Goal: Contribute content: Contribute content

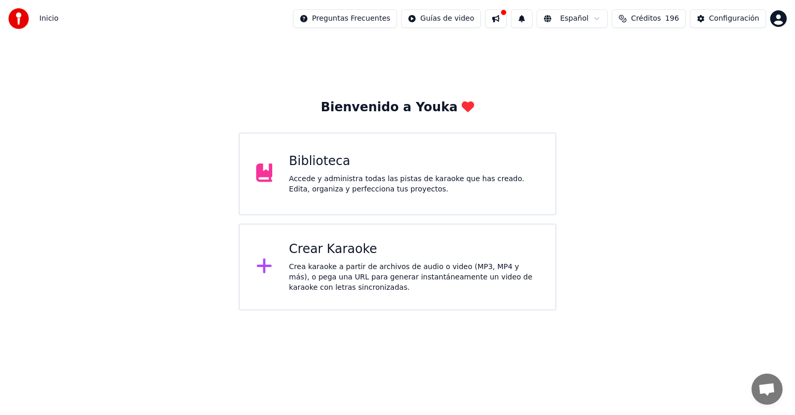
click at [350, 169] on div "Biblioteca" at bounding box center [414, 161] width 250 height 17
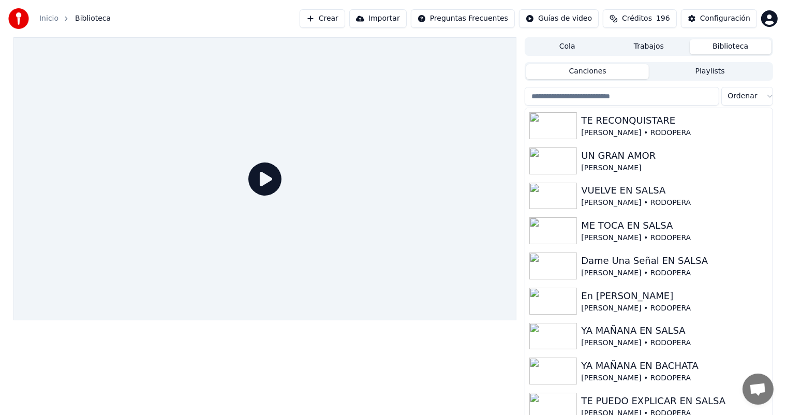
click at [345, 21] on button "Crear" at bounding box center [323, 18] width 46 height 19
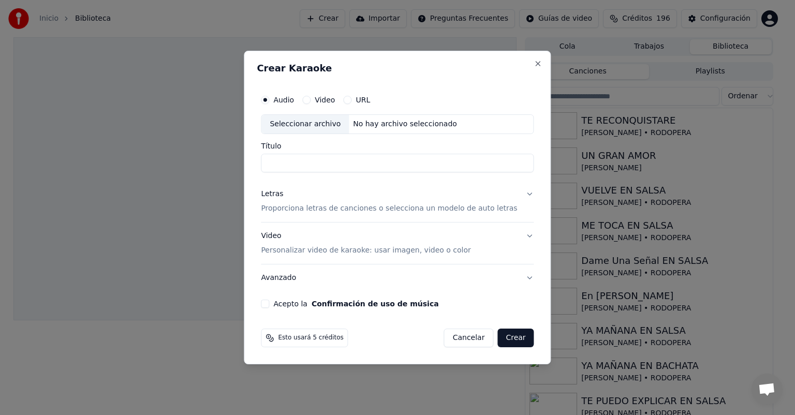
click at [307, 123] on div "Seleccionar archivo" at bounding box center [304, 124] width 87 height 19
click at [534, 64] on button "Close" at bounding box center [538, 64] width 8 height 8
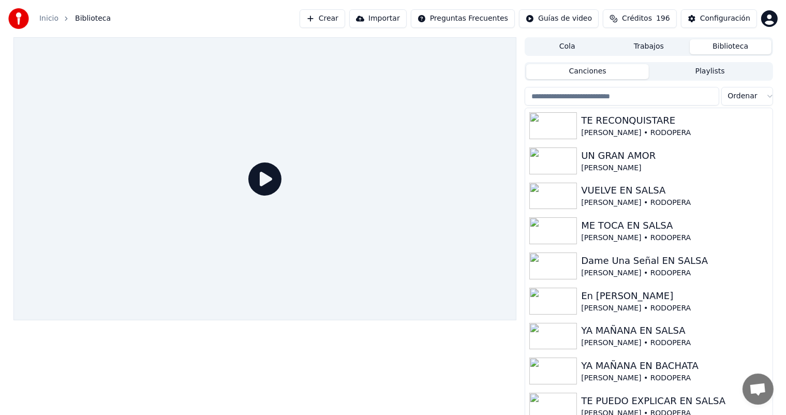
click at [345, 19] on button "Crear" at bounding box center [323, 18] width 46 height 19
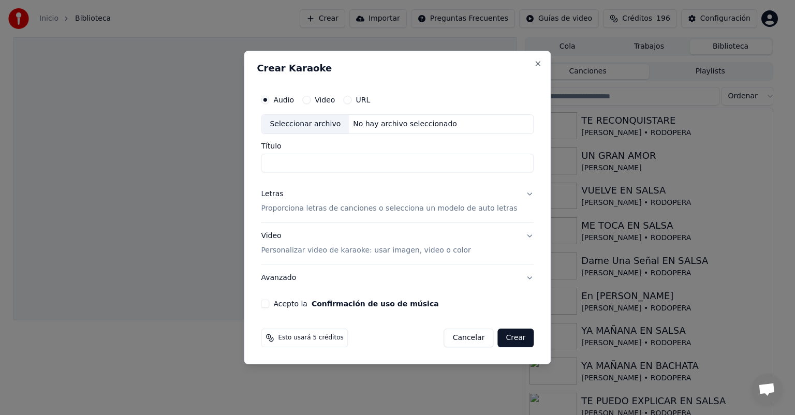
click at [319, 127] on div "Seleccionar archivo" at bounding box center [304, 124] width 87 height 19
click at [397, 165] on input "**********" at bounding box center [397, 163] width 273 height 19
type input "**********"
click at [321, 209] on p "Proporciona letras de canciones o selecciona un modelo de auto letras" at bounding box center [389, 208] width 256 height 10
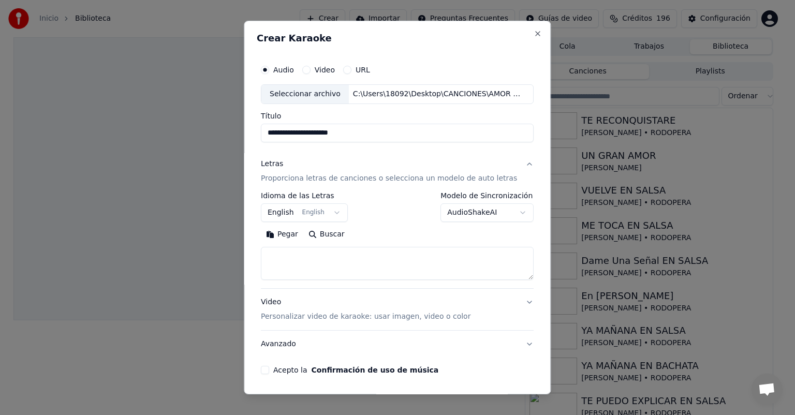
click at [332, 213] on body "**********" at bounding box center [393, 207] width 786 height 415
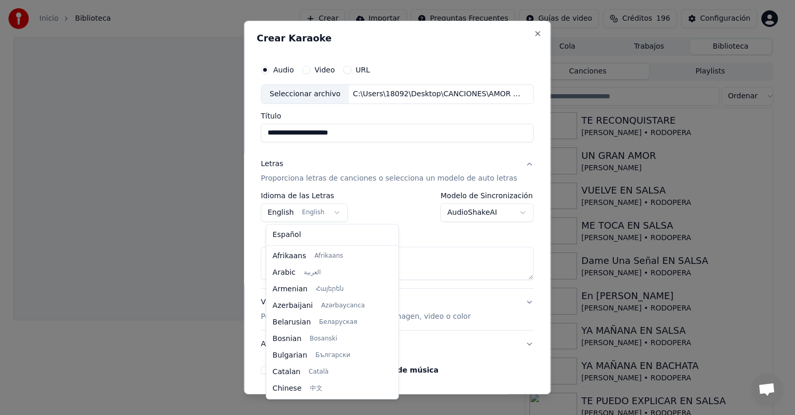
scroll to position [83, 0]
select select "**"
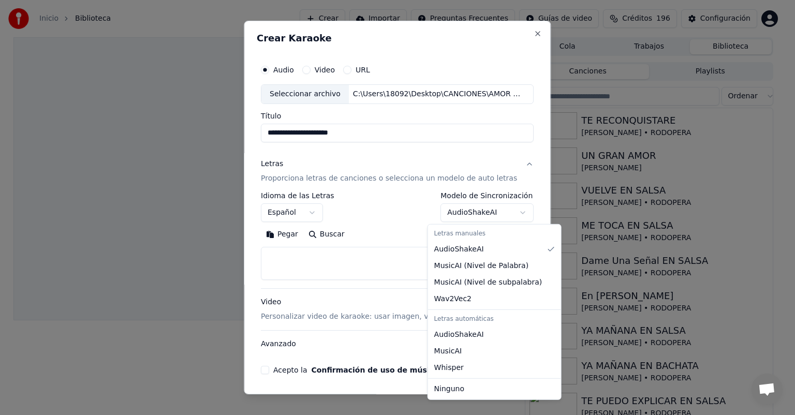
click at [510, 211] on body "**********" at bounding box center [393, 207] width 786 height 415
select select "**********"
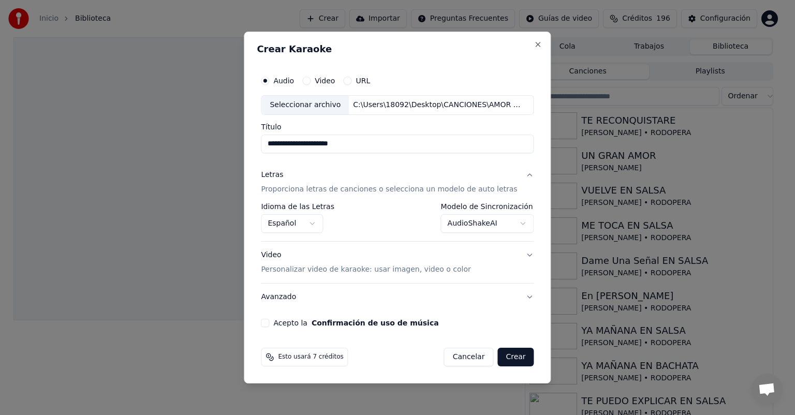
click at [280, 270] on p "Personalizar video de karaoke: usar imagen, video o color" at bounding box center [366, 270] width 210 height 10
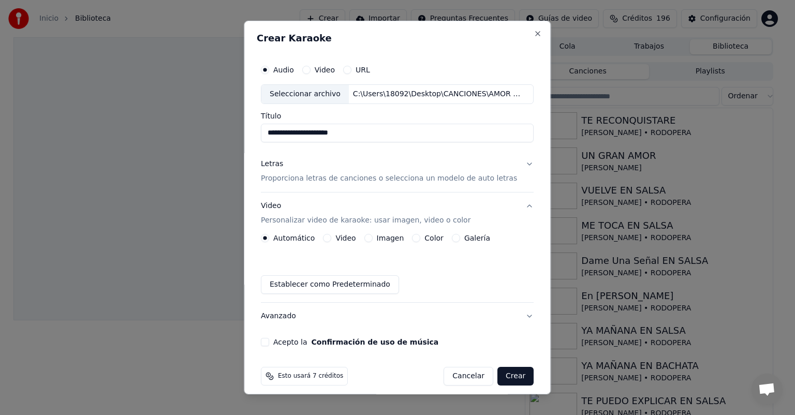
click at [370, 237] on button "Imagen" at bounding box center [368, 238] width 8 height 8
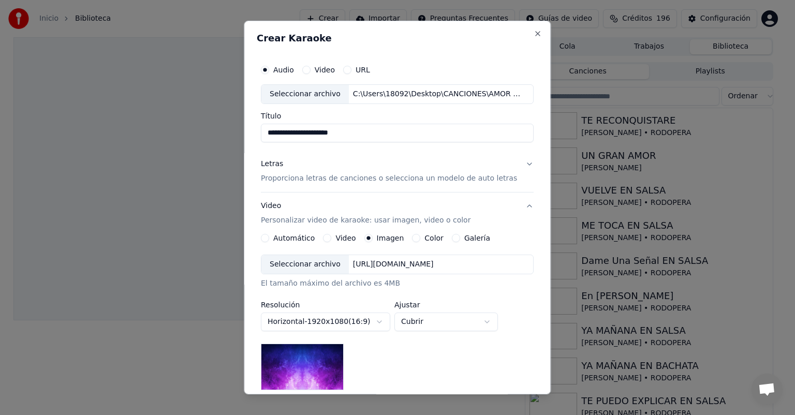
click at [312, 267] on div "Seleccionar archivo" at bounding box center [304, 264] width 87 height 19
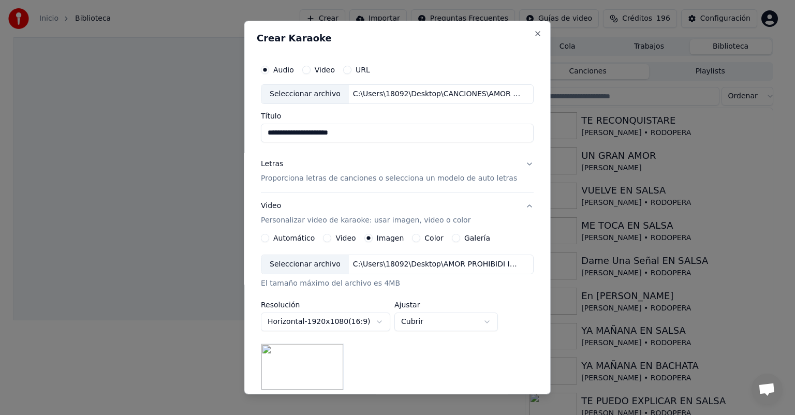
scroll to position [143, 0]
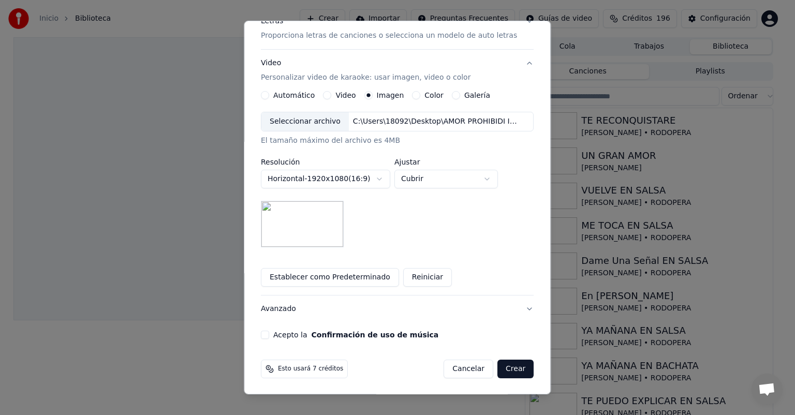
click at [269, 331] on button "Acepto la Confirmación de uso de música" at bounding box center [265, 335] width 8 height 8
click at [503, 369] on button "Crear" at bounding box center [515, 369] width 36 height 19
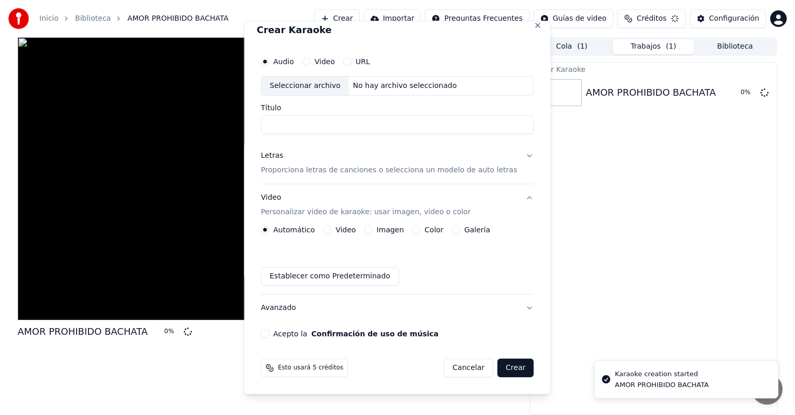
scroll to position [0, 0]
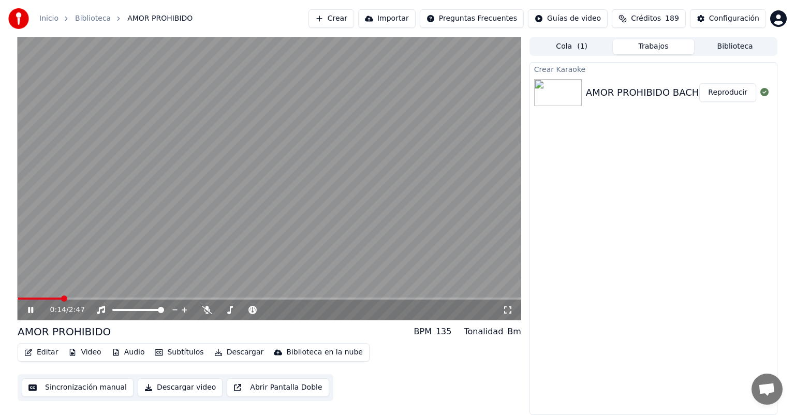
click at [31, 308] on icon at bounding box center [38, 310] width 24 height 8
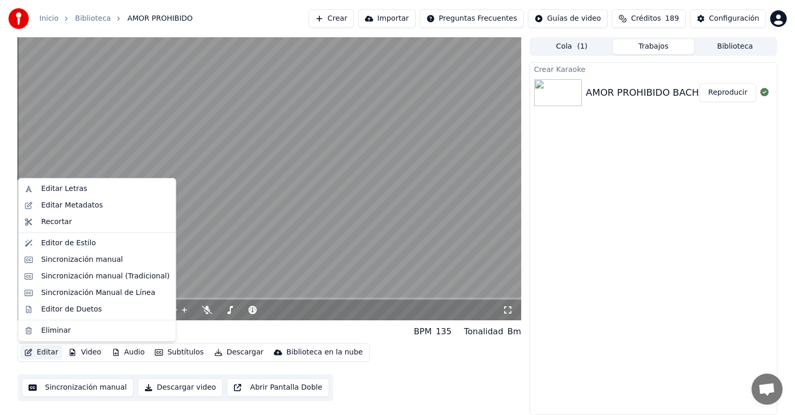
click at [43, 354] on button "Editar" at bounding box center [41, 352] width 42 height 14
click at [77, 206] on div "Editar Metadatos" at bounding box center [72, 205] width 62 height 10
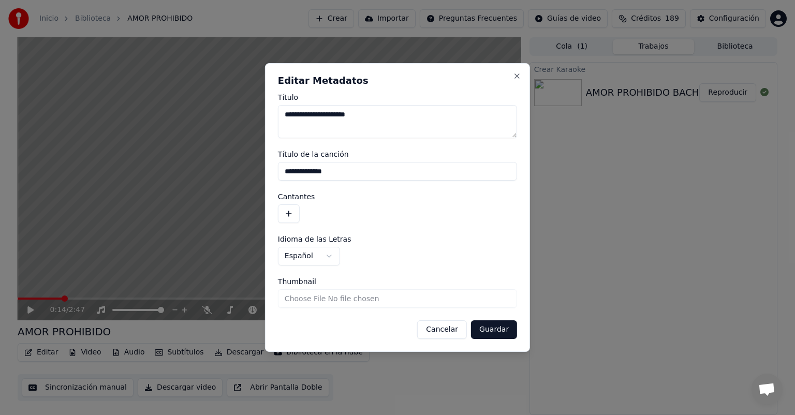
click at [351, 170] on input "**********" at bounding box center [397, 171] width 239 height 19
type input "**********"
click at [294, 211] on button "button" at bounding box center [289, 213] width 22 height 19
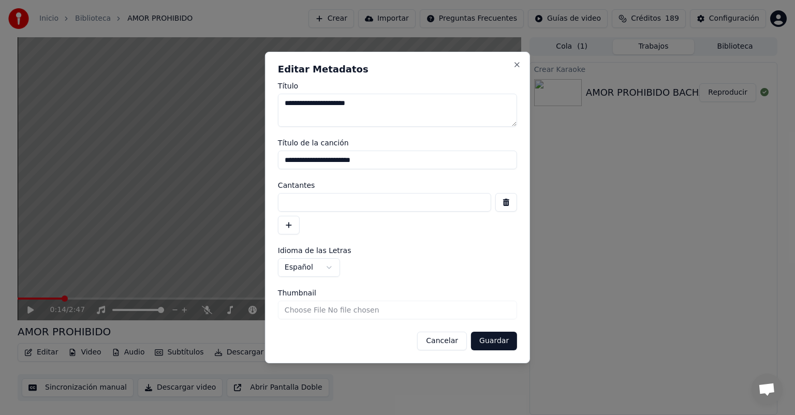
click at [296, 206] on input at bounding box center [384, 202] width 213 height 19
type input "********"
click at [497, 342] on button "Guardar" at bounding box center [494, 341] width 46 height 19
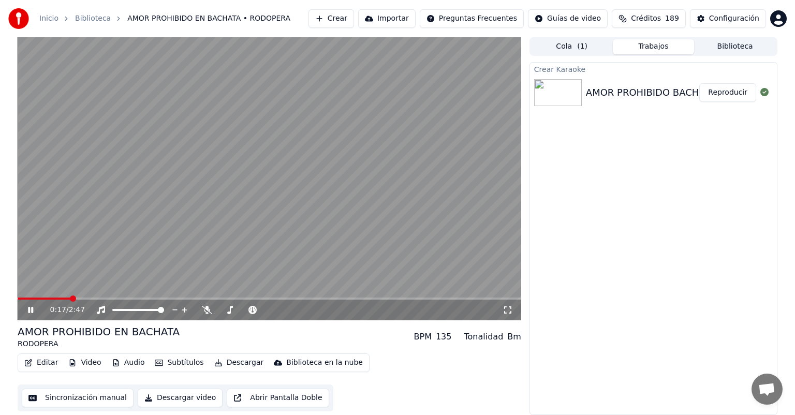
click at [19, 298] on span at bounding box center [44, 299] width 53 height 2
click at [507, 310] on icon at bounding box center [508, 310] width 10 height 8
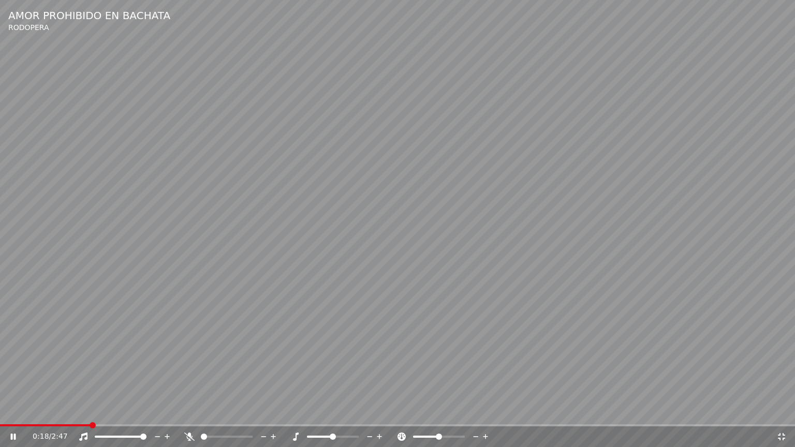
click at [187, 415] on icon at bounding box center [189, 437] width 10 height 8
click at [3, 415] on span at bounding box center [49, 425] width 99 height 2
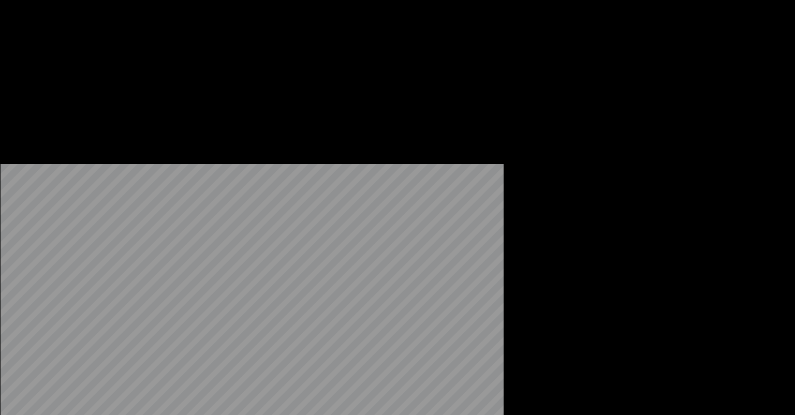
click at [174, 87] on button "Subtítulos" at bounding box center [179, 79] width 57 height 14
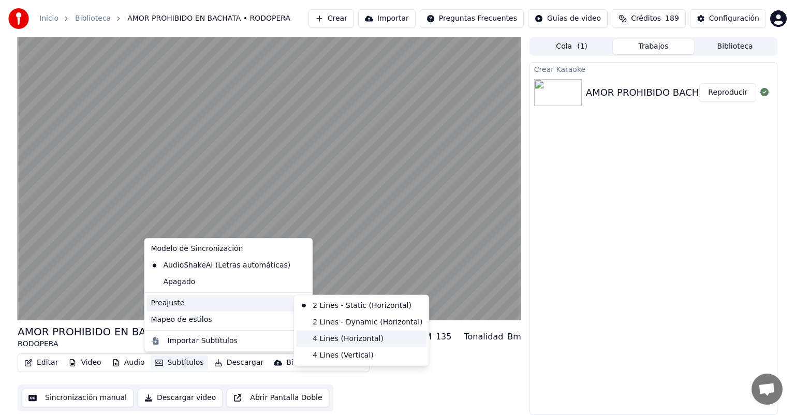
click at [338, 340] on div "4 Lines (Horizontal)" at bounding box center [361, 339] width 130 height 17
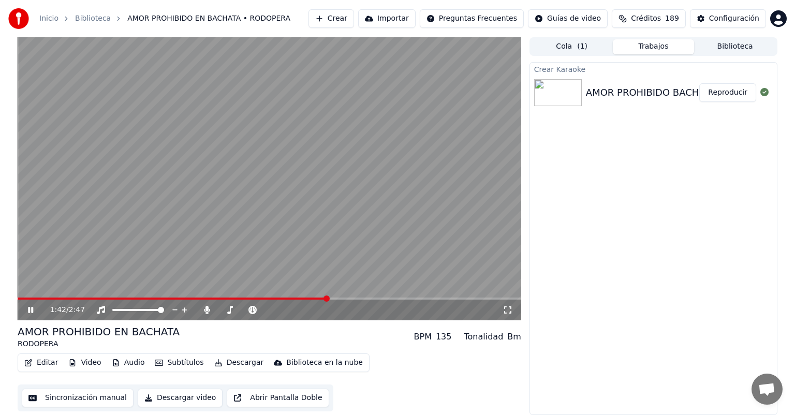
click at [29, 311] on icon at bounding box center [30, 310] width 5 height 6
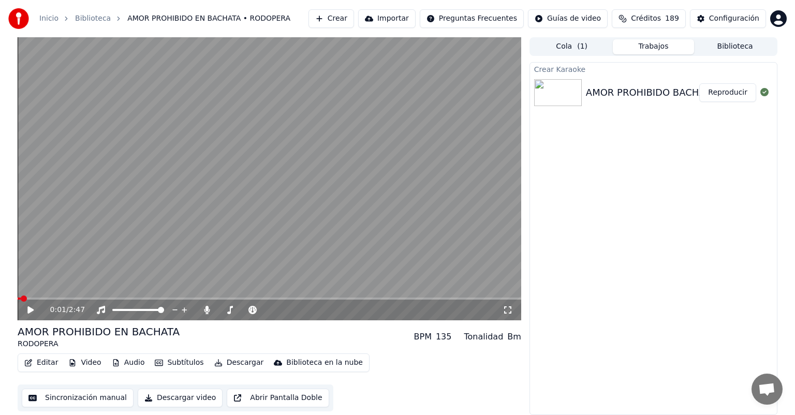
click at [19, 298] on span at bounding box center [19, 299] width 3 height 2
click at [30, 310] on icon at bounding box center [30, 309] width 6 height 7
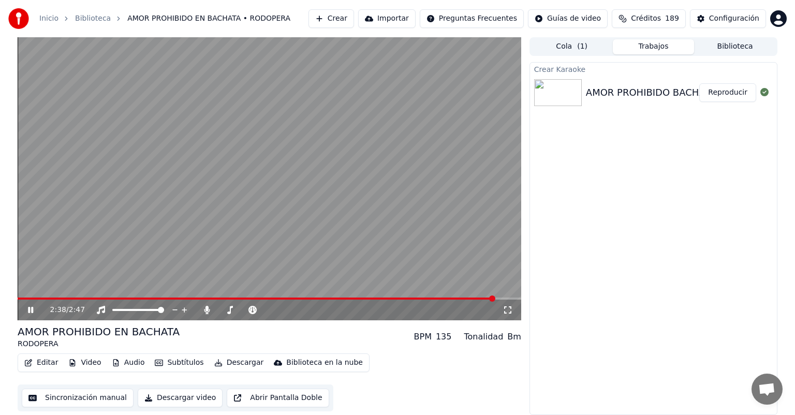
click at [31, 311] on icon at bounding box center [30, 310] width 5 height 6
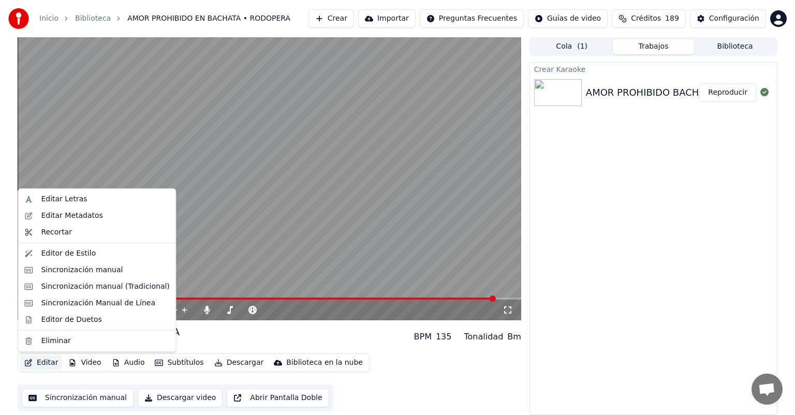
click at [46, 362] on button "Editar" at bounding box center [41, 363] width 42 height 14
click at [72, 200] on div "Editar Letras" at bounding box center [64, 199] width 46 height 10
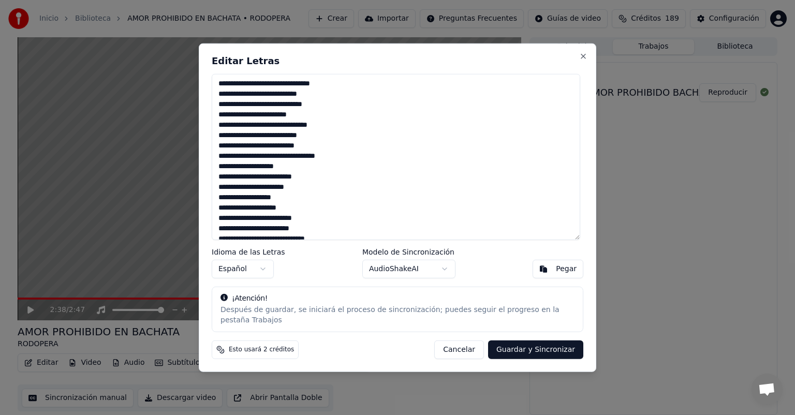
click at [338, 89] on textarea at bounding box center [396, 157] width 369 height 166
click at [222, 99] on textarea at bounding box center [396, 157] width 369 height 166
click at [323, 99] on textarea at bounding box center [396, 157] width 369 height 166
click at [223, 110] on textarea at bounding box center [396, 157] width 369 height 166
click at [333, 109] on textarea at bounding box center [396, 157] width 369 height 166
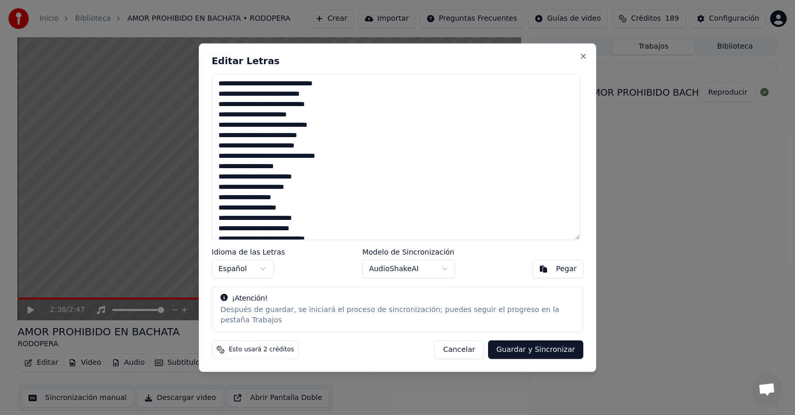
click at [309, 118] on textarea at bounding box center [396, 157] width 369 height 166
click at [223, 140] on textarea at bounding box center [396, 157] width 369 height 166
click at [334, 130] on textarea at bounding box center [396, 157] width 369 height 166
click at [223, 139] on textarea at bounding box center [396, 157] width 369 height 166
click at [223, 149] on textarea at bounding box center [396, 157] width 369 height 166
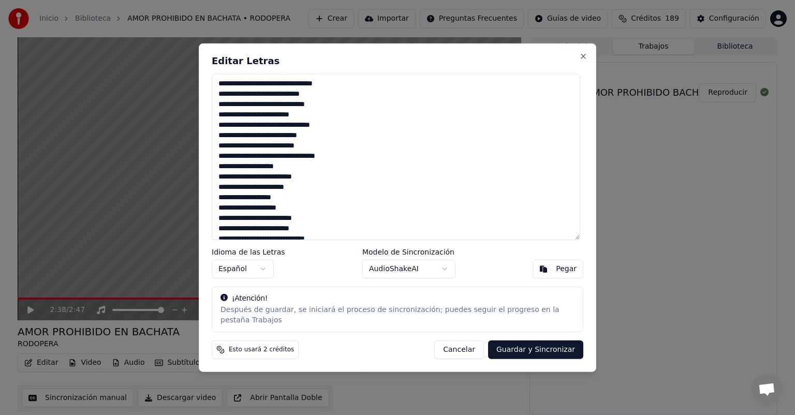
click at [224, 162] on textarea at bounding box center [396, 157] width 369 height 166
click at [318, 141] on textarea at bounding box center [396, 157] width 369 height 166
click at [336, 162] on textarea at bounding box center [396, 157] width 369 height 166
click at [292, 173] on textarea at bounding box center [396, 157] width 369 height 166
click at [367, 172] on textarea at bounding box center [396, 157] width 369 height 166
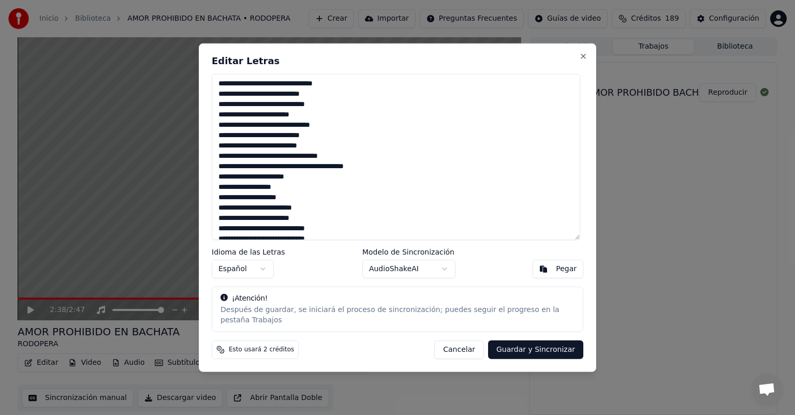
click at [385, 171] on textarea at bounding box center [396, 157] width 369 height 166
click at [225, 181] on textarea at bounding box center [396, 157] width 369 height 166
click at [309, 181] on textarea at bounding box center [396, 157] width 369 height 166
click at [308, 181] on textarea at bounding box center [396, 157] width 369 height 166
click at [377, 184] on textarea at bounding box center [396, 157] width 369 height 166
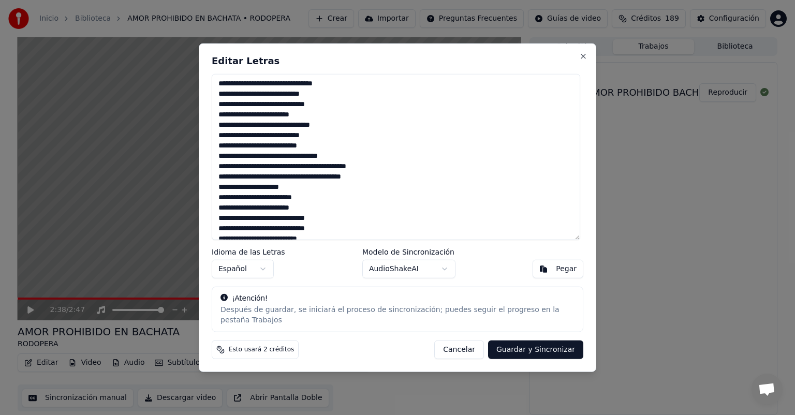
click at [296, 191] on textarea at bounding box center [396, 157] width 369 height 166
click at [224, 203] on textarea at bounding box center [396, 157] width 369 height 166
click at [316, 202] on textarea at bounding box center [396, 157] width 369 height 166
click at [224, 213] on textarea at bounding box center [396, 157] width 369 height 166
click at [316, 211] on textarea at bounding box center [396, 157] width 369 height 166
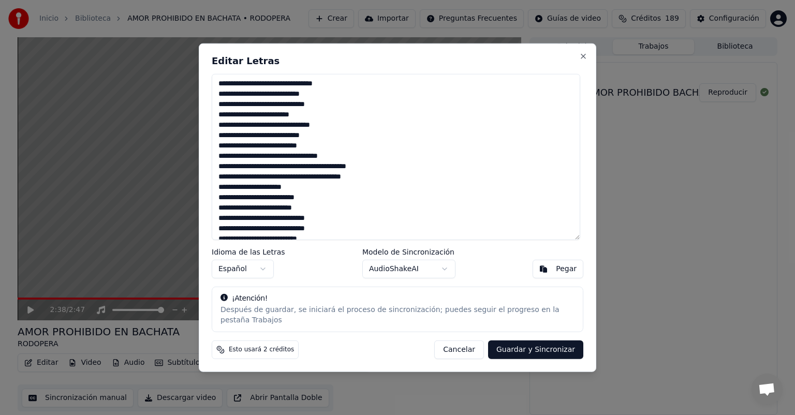
click at [224, 223] on textarea at bounding box center [396, 157] width 369 height 166
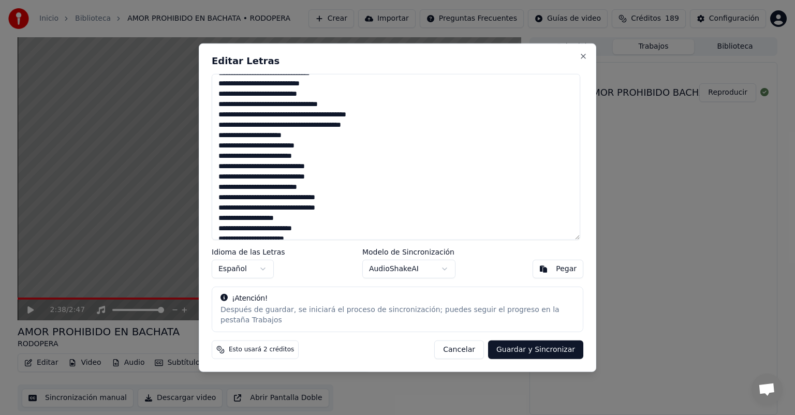
scroll to position [104, 0]
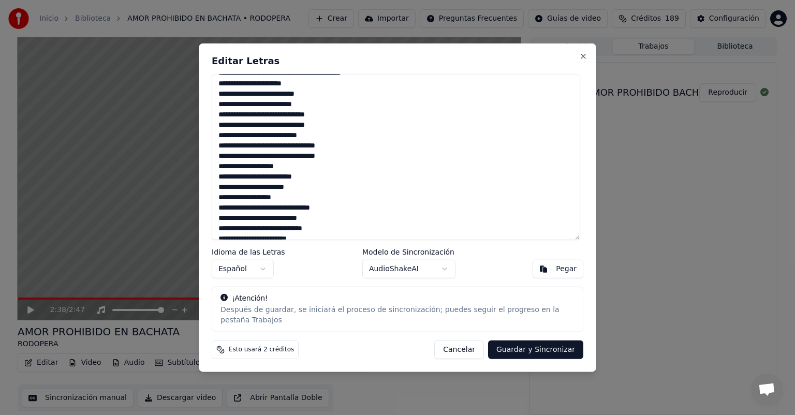
click at [323, 132] on textarea at bounding box center [396, 157] width 369 height 166
click at [224, 141] on textarea at bounding box center [396, 157] width 369 height 166
click at [318, 141] on textarea at bounding box center [396, 157] width 369 height 166
click at [226, 152] on textarea at bounding box center [396, 157] width 369 height 166
click at [339, 149] on textarea at bounding box center [396, 157] width 369 height 166
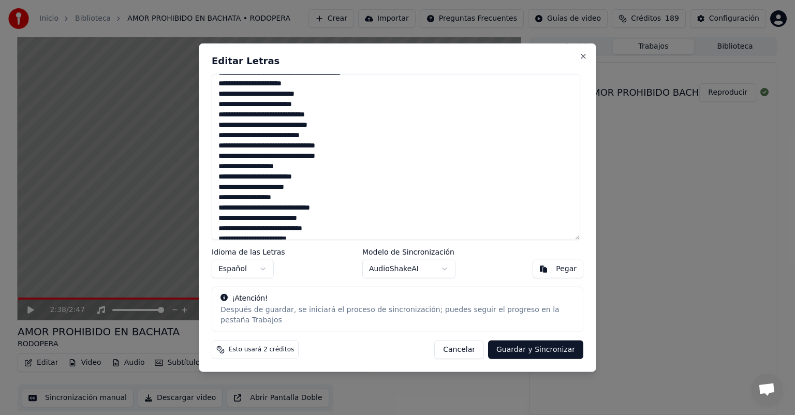
click at [343, 150] on textarea at bounding box center [396, 157] width 369 height 166
click at [223, 162] on textarea at bounding box center [396, 157] width 369 height 166
click at [288, 170] on textarea at bounding box center [396, 157] width 369 height 166
click at [367, 171] on textarea at bounding box center [396, 157] width 369 height 166
click at [386, 173] on textarea at bounding box center [396, 157] width 369 height 166
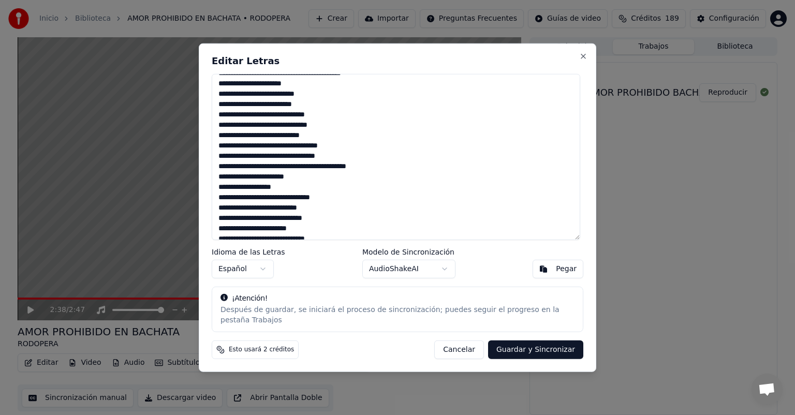
click at [224, 180] on textarea at bounding box center [396, 157] width 369 height 166
click at [306, 181] on textarea at bounding box center [396, 157] width 369 height 166
click at [377, 183] on textarea at bounding box center [396, 157] width 369 height 166
click at [223, 202] on textarea at bounding box center [396, 157] width 369 height 166
click at [338, 193] on textarea at bounding box center [396, 157] width 369 height 166
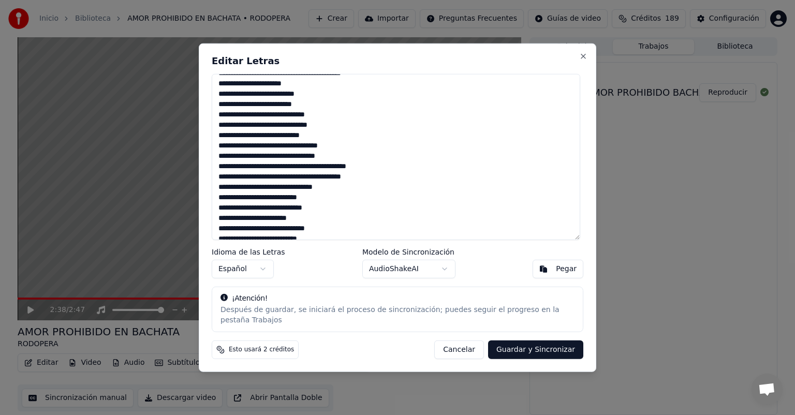
click at [322, 201] on textarea at bounding box center [396, 157] width 369 height 166
click at [224, 214] on textarea at bounding box center [396, 157] width 369 height 166
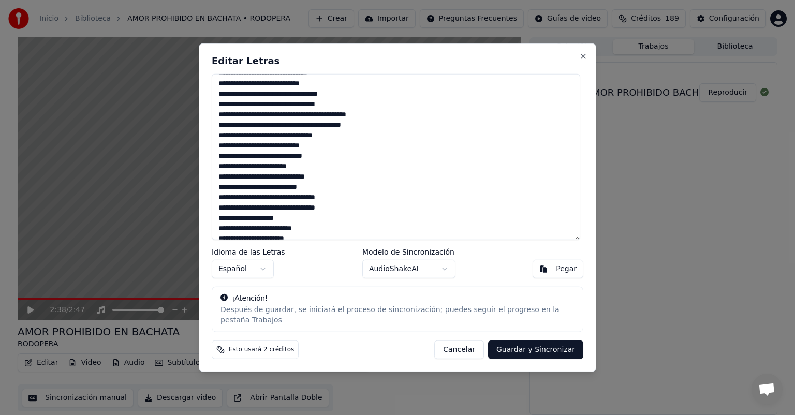
scroll to position [174, 0]
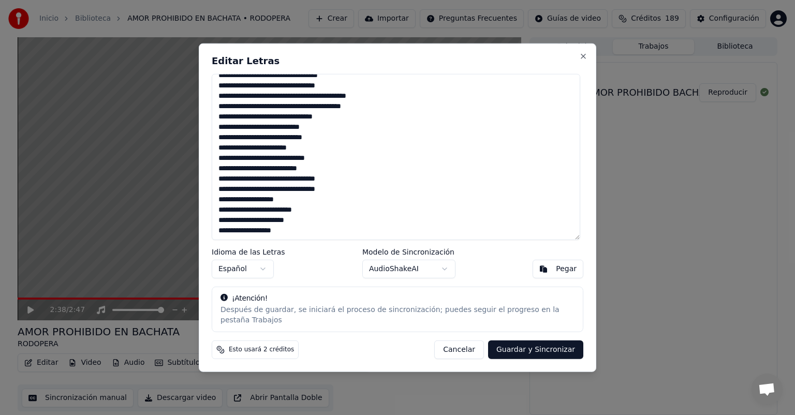
click at [332, 143] on textarea at bounding box center [396, 157] width 369 height 166
click at [311, 152] on textarea at bounding box center [396, 157] width 369 height 166
click at [324, 163] on textarea at bounding box center [396, 157] width 369 height 166
click at [222, 171] on textarea at bounding box center [396, 157] width 369 height 166
click at [226, 182] on textarea at bounding box center [396, 157] width 369 height 166
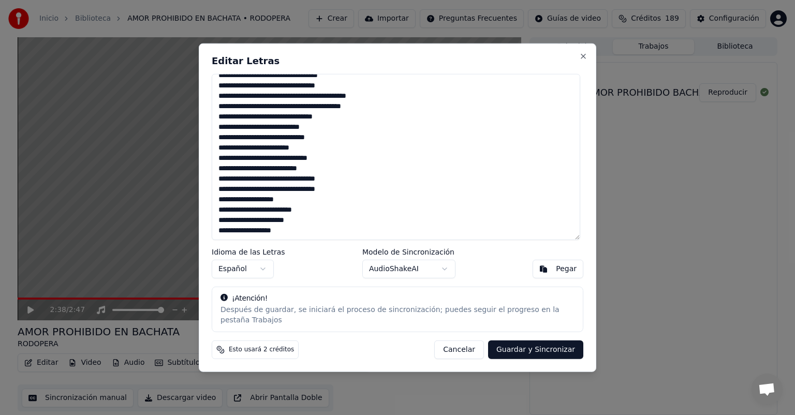
click at [290, 205] on textarea at bounding box center [396, 157] width 369 height 166
click at [368, 214] on textarea at bounding box center [396, 157] width 369 height 166
drag, startPoint x: 385, startPoint y: 215, endPoint x: 398, endPoint y: 211, distance: 14.1
click at [389, 215] on textarea at bounding box center [396, 157] width 369 height 166
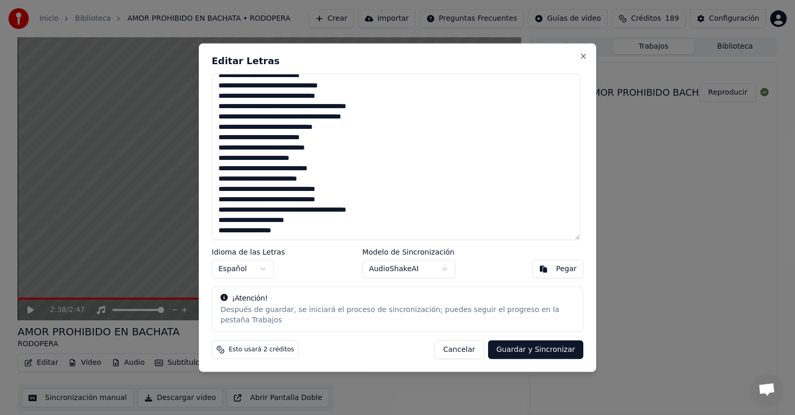
click at [224, 226] on textarea at bounding box center [396, 157] width 369 height 166
click at [305, 226] on textarea at bounding box center [396, 157] width 369 height 166
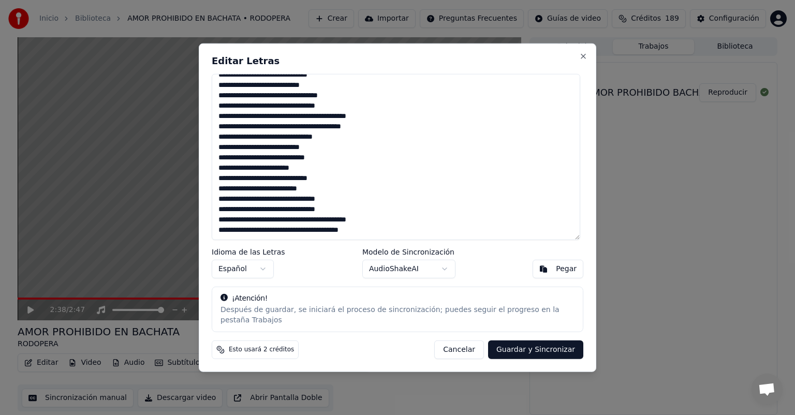
scroll to position [153, 0]
click at [379, 236] on textarea at bounding box center [396, 157] width 369 height 166
type textarea "**********"
click at [538, 345] on button "Guardar y Sincronizar" at bounding box center [535, 349] width 95 height 19
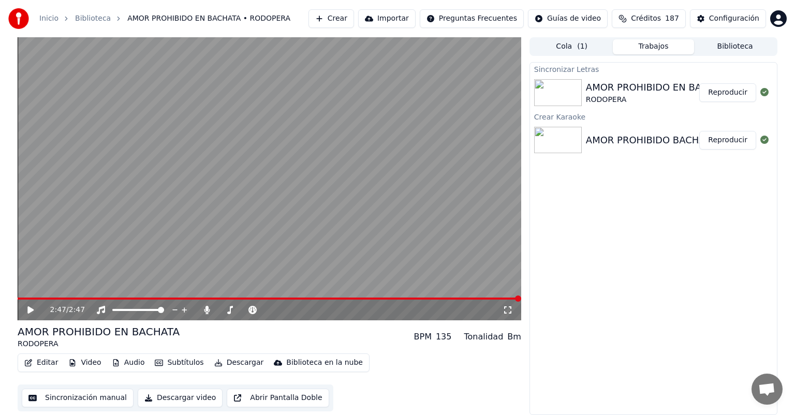
click at [31, 309] on icon at bounding box center [30, 309] width 6 height 7
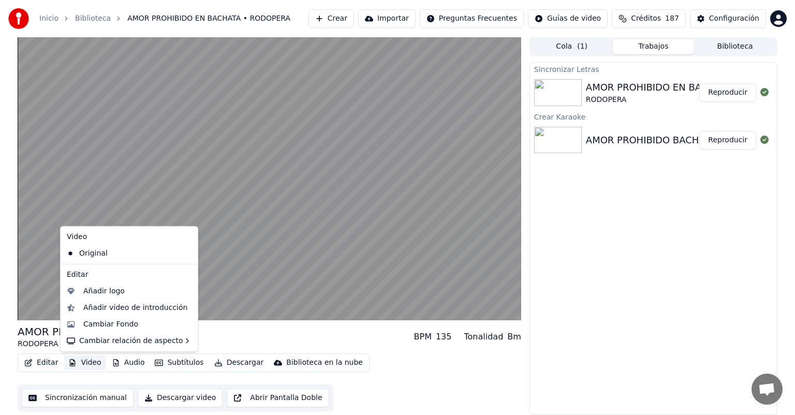
click at [85, 365] on button "Video" at bounding box center [84, 363] width 41 height 14
click at [96, 291] on div "Añadir logo" at bounding box center [103, 291] width 41 height 10
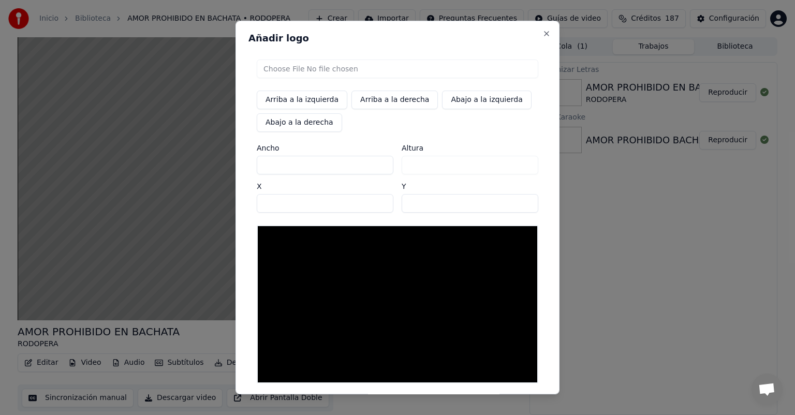
click at [283, 69] on input "file" at bounding box center [398, 69] width 282 height 19
type input "**********"
type input "***"
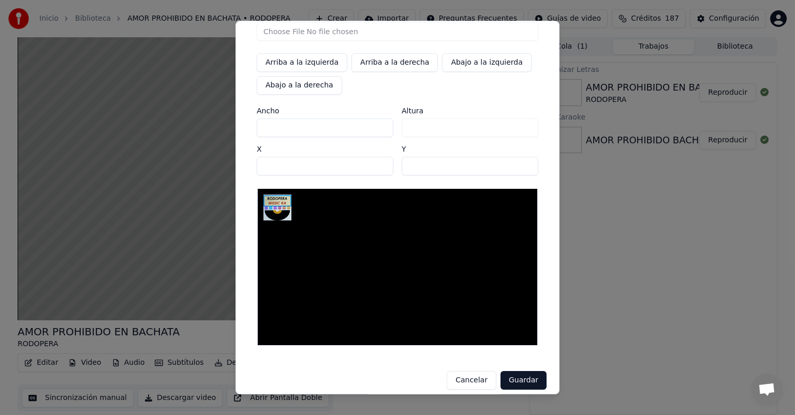
scroll to position [46, 0]
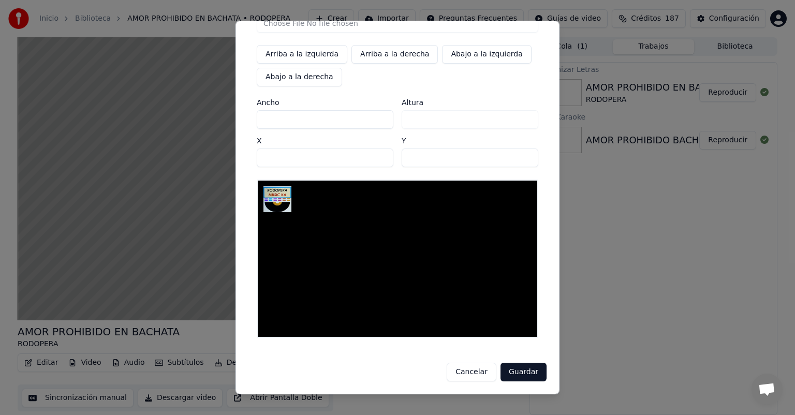
click at [519, 373] on button "Guardar" at bounding box center [524, 372] width 46 height 19
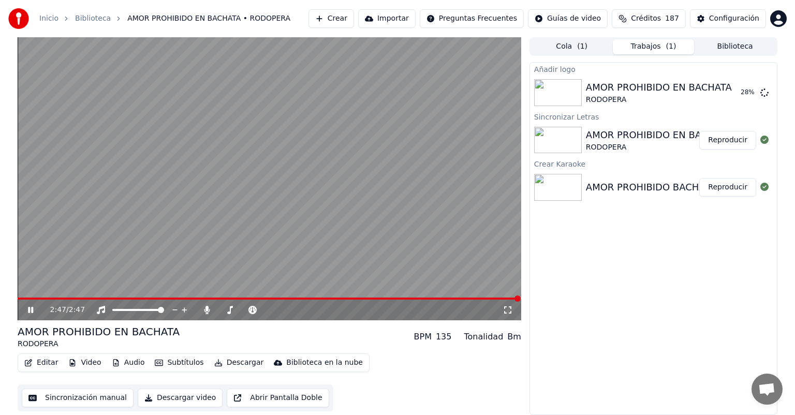
click at [30, 310] on icon at bounding box center [38, 310] width 24 height 8
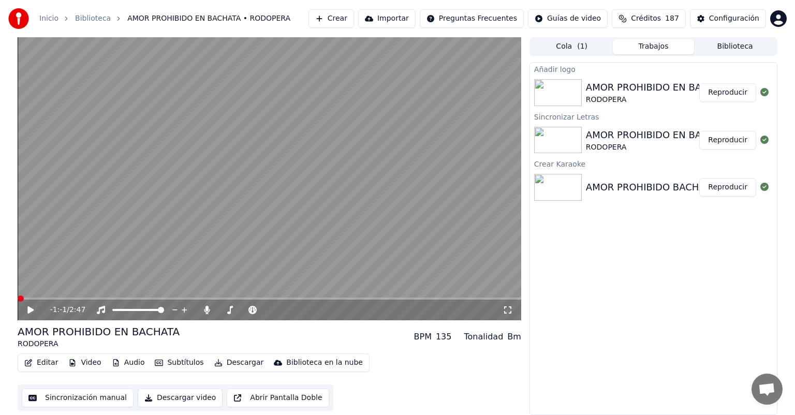
click at [728, 91] on button "Reproducir" at bounding box center [727, 92] width 57 height 19
click at [30, 311] on icon at bounding box center [38, 310] width 24 height 8
click at [749, 18] on div "Configuración" at bounding box center [734, 18] width 50 height 10
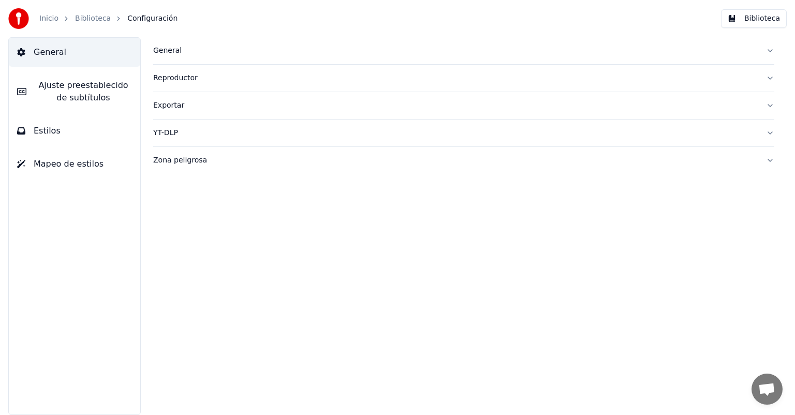
click at [94, 133] on button "Estilos" at bounding box center [74, 130] width 131 height 29
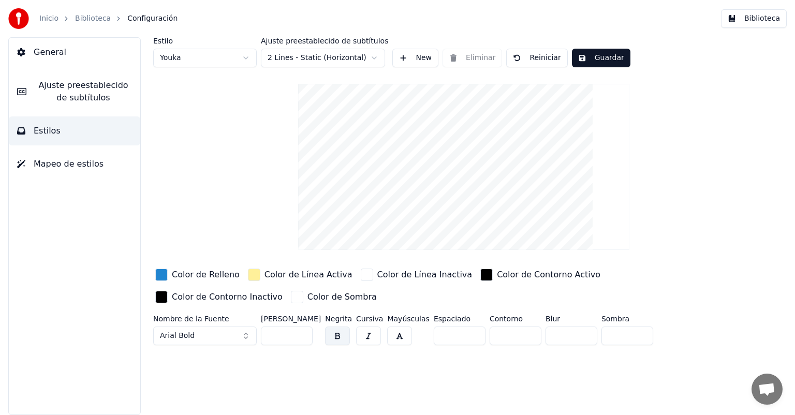
click at [371, 55] on html "Inicio Biblioteca Configuración Biblioteca General Ajuste preestablecido de sub…" at bounding box center [397, 207] width 795 height 415
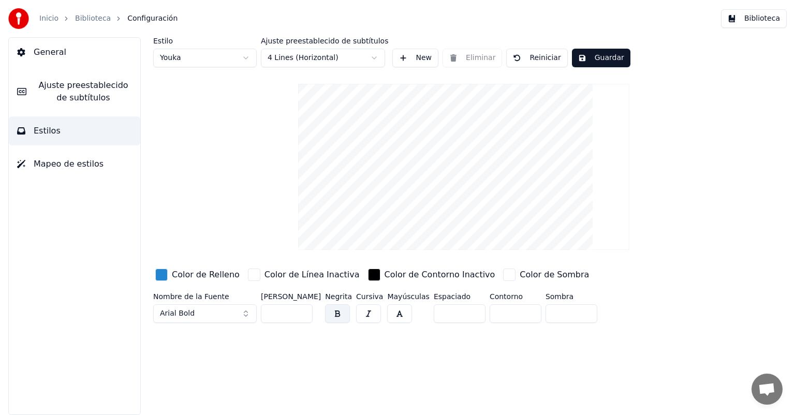
click at [594, 58] on button "Guardar" at bounding box center [601, 58] width 58 height 19
click at [301, 309] on input "**" at bounding box center [287, 313] width 52 height 19
click at [301, 309] on input "***" at bounding box center [287, 313] width 52 height 19
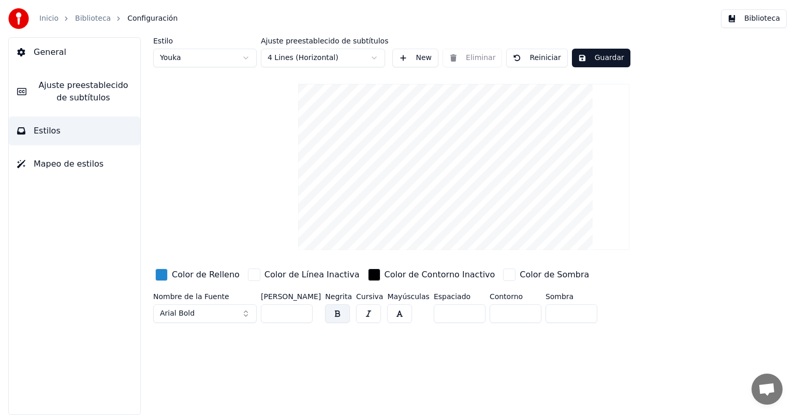
click at [301, 309] on input "***" at bounding box center [287, 313] width 52 height 19
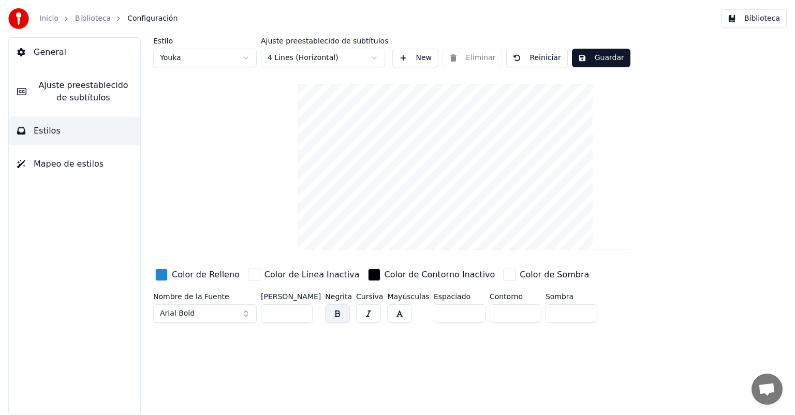
click at [301, 309] on input "***" at bounding box center [287, 313] width 52 height 19
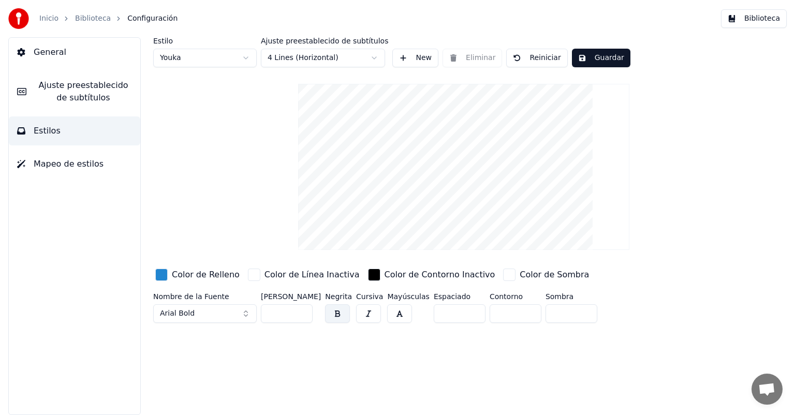
click at [301, 309] on input "***" at bounding box center [287, 313] width 52 height 19
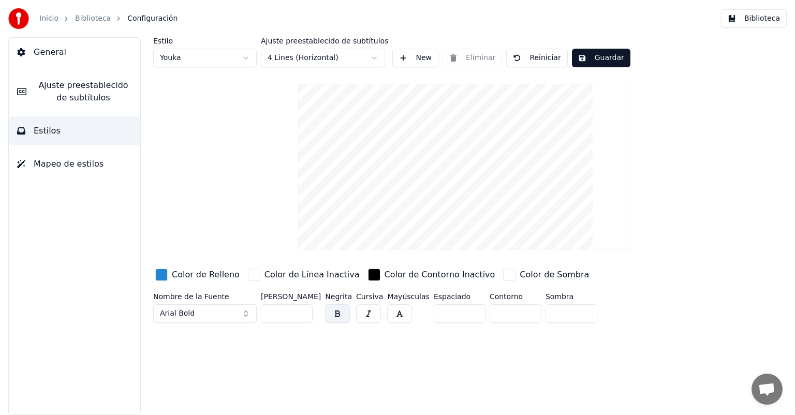
click at [301, 309] on input "***" at bounding box center [287, 313] width 52 height 19
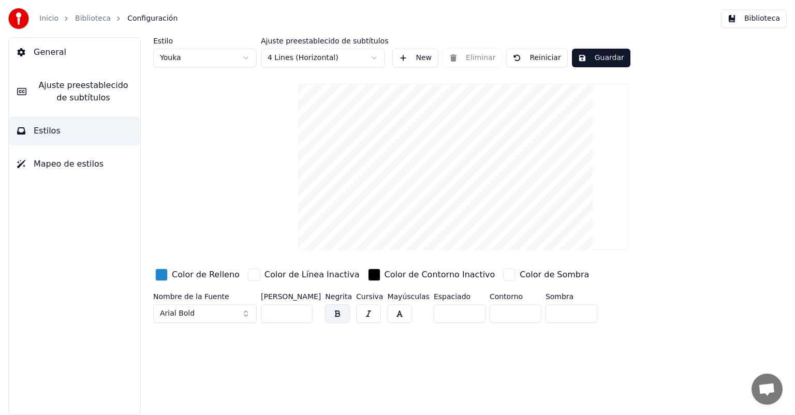
click at [301, 309] on input "***" at bounding box center [287, 313] width 52 height 19
type input "***"
click at [301, 309] on input "***" at bounding box center [287, 313] width 52 height 19
click at [595, 60] on button "Guardar" at bounding box center [601, 58] width 58 height 19
click at [50, 53] on span "General" at bounding box center [50, 52] width 33 height 12
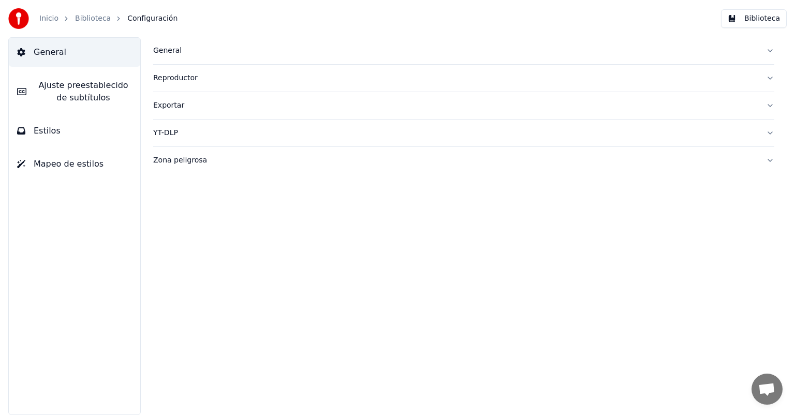
click at [174, 52] on div "General" at bounding box center [455, 51] width 605 height 10
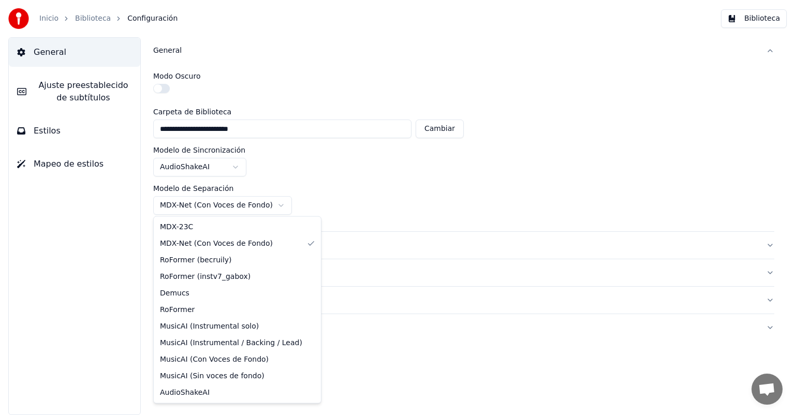
click at [271, 204] on html "**********" at bounding box center [397, 207] width 795 height 415
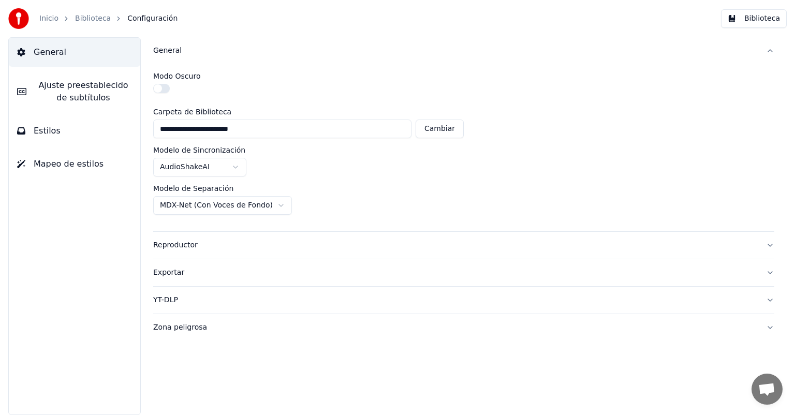
click at [418, 189] on html "**********" at bounding box center [397, 207] width 795 height 415
click at [86, 20] on link "Biblioteca" at bounding box center [93, 18] width 36 height 10
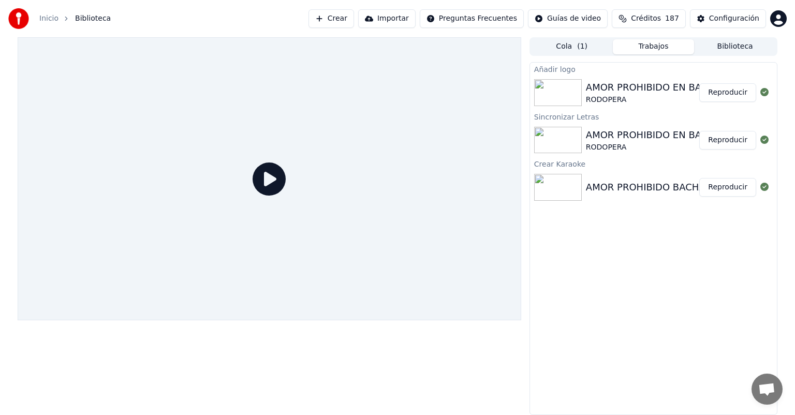
click at [727, 94] on button "Reproducir" at bounding box center [727, 92] width 57 height 19
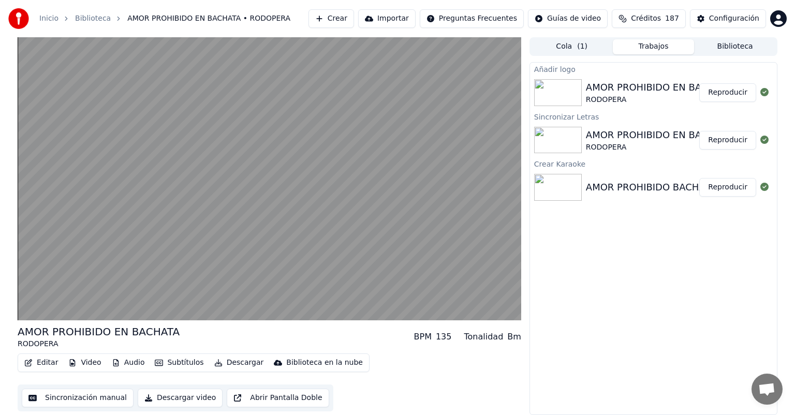
click at [167, 399] on button "Descargar video" at bounding box center [180, 398] width 85 height 19
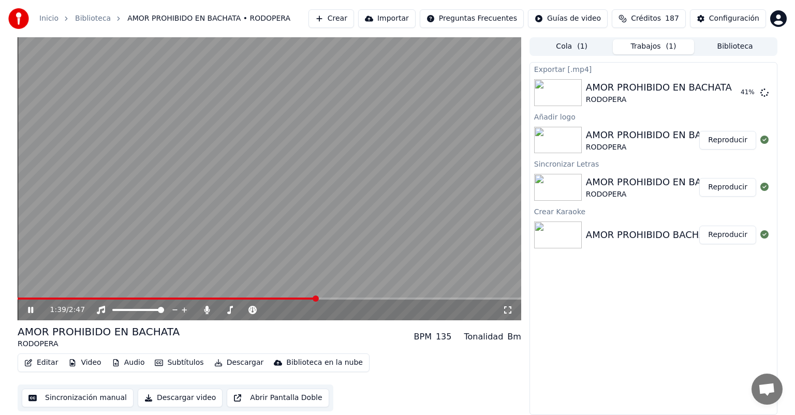
click at [29, 311] on icon at bounding box center [30, 310] width 5 height 6
click at [731, 92] on button "Mostrar" at bounding box center [734, 92] width 46 height 19
